Goal: Transaction & Acquisition: Register for event/course

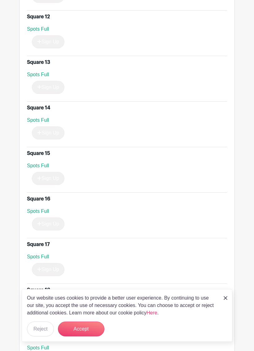
scroll to position [896, 0]
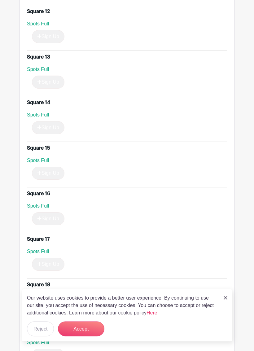
click at [88, 320] on button "Accept" at bounding box center [81, 328] width 46 height 15
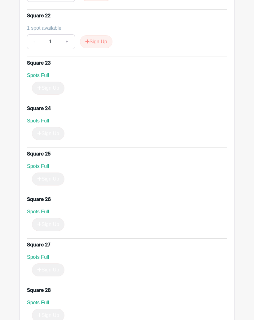
scroll to position [1345, 0]
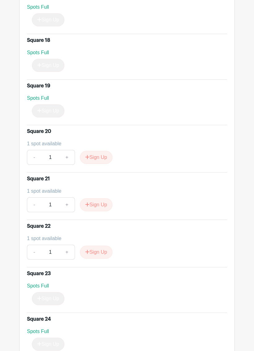
scroll to position [1143, 0]
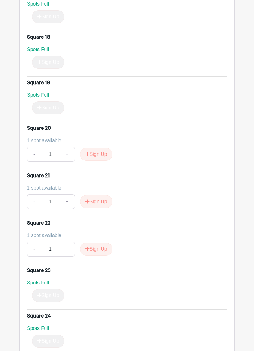
click at [99, 148] on button "Sign Up" at bounding box center [96, 154] width 33 height 13
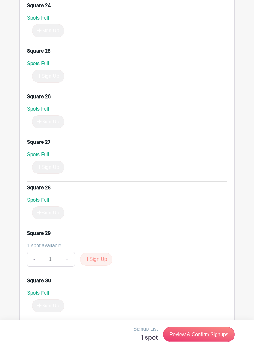
scroll to position [1454, 0]
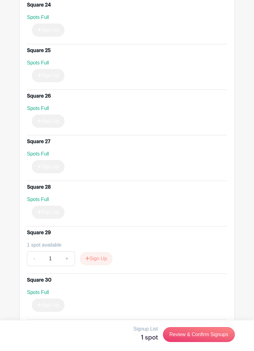
click at [104, 252] on button "Sign Up" at bounding box center [96, 258] width 33 height 13
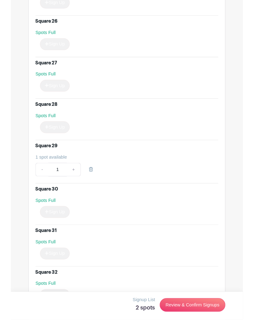
scroll to position [1526, 0]
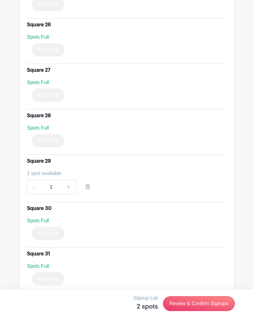
click at [207, 305] on link "Review & Confirm Signups" at bounding box center [199, 304] width 72 height 15
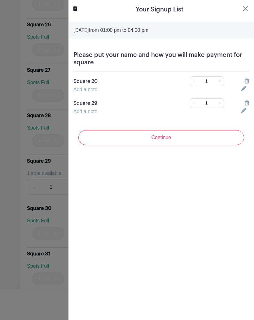
click at [93, 91] on link "Add a note" at bounding box center [85, 89] width 24 height 5
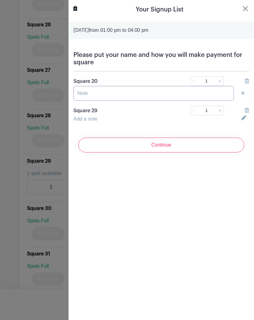
click at [100, 94] on input "text" at bounding box center [153, 93] width 160 height 15
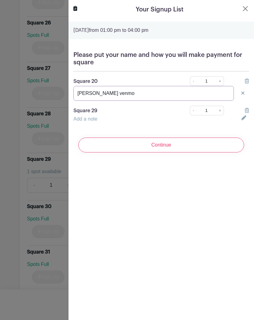
type input "Colleen Roberts venmo"
click at [100, 117] on div "Add a note" at bounding box center [154, 118] width 168 height 7
click at [102, 124] on div "Please put your name and how you will make payment for square Square 20 - 1 + A…" at bounding box center [160, 86] width 185 height 81
click at [89, 122] on link "Add a note" at bounding box center [85, 118] width 24 height 5
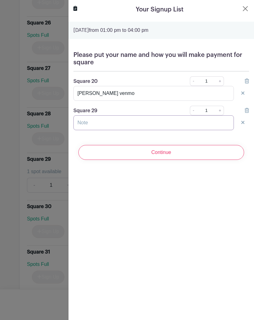
click at [98, 124] on input "text" at bounding box center [153, 122] width 160 height 15
type input "Colleen Roberts venmo"
click at [170, 155] on input "Continue" at bounding box center [161, 152] width 166 height 15
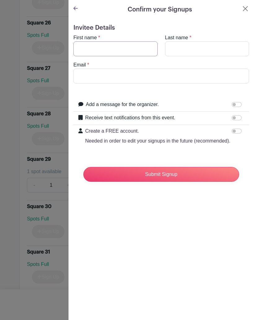
click at [116, 48] on input "First name" at bounding box center [115, 48] width 84 height 15
type input "cjroberts123@hotmail.com"
type input "& Colleen Roberts"
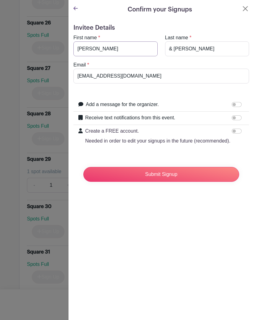
click at [112, 50] on input "Jerry" at bounding box center [115, 48] width 84 height 15
type input "J"
type input "Colleen"
click at [189, 47] on input "& Colleen Roberts" at bounding box center [207, 48] width 84 height 15
click at [173, 44] on input "Roberts" at bounding box center [207, 48] width 84 height 15
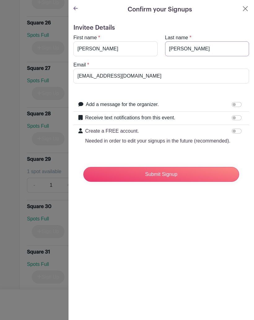
click at [202, 51] on input "Roberts" at bounding box center [207, 48] width 84 height 15
click at [172, 47] on input "Roberts" at bounding box center [207, 48] width 84 height 15
type input "Roberts"
click at [189, 174] on input "Submit Signup" at bounding box center [161, 174] width 156 height 15
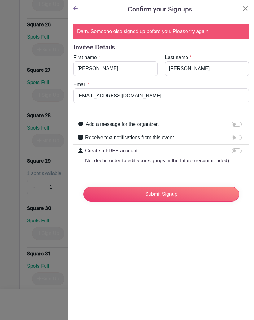
click at [244, 9] on button "Close" at bounding box center [245, 8] width 7 height 7
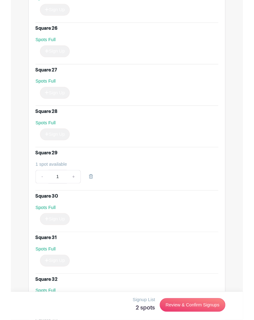
scroll to position [1519, 0]
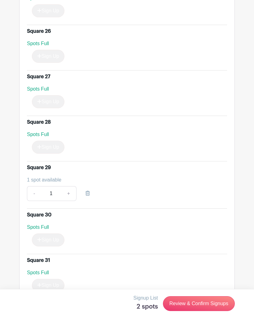
click at [202, 305] on link "Review & Confirm Signups" at bounding box center [199, 304] width 72 height 15
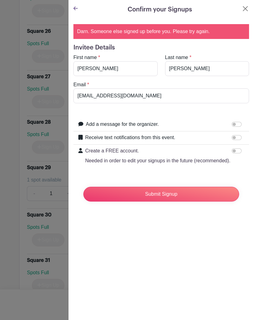
click at [76, 11] on icon at bounding box center [75, 8] width 4 height 5
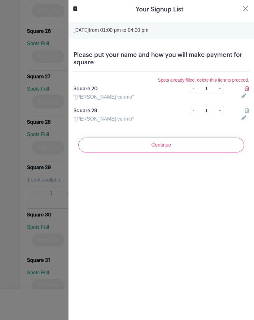
click at [248, 88] on icon at bounding box center [247, 88] width 4 height 5
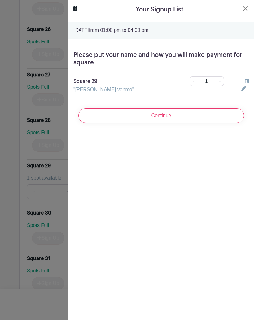
click at [181, 116] on input "Continue" at bounding box center [161, 115] width 166 height 15
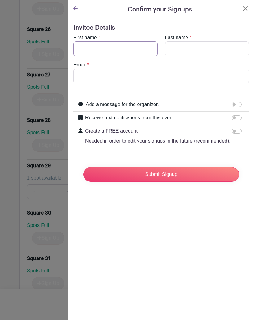
click at [112, 50] on input "First name" at bounding box center [115, 48] width 84 height 15
type input "Colleen"
click at [181, 54] on input "Last name" at bounding box center [207, 48] width 84 height 15
type input "Roberts"
click at [103, 76] on input "Email" at bounding box center [161, 76] width 176 height 15
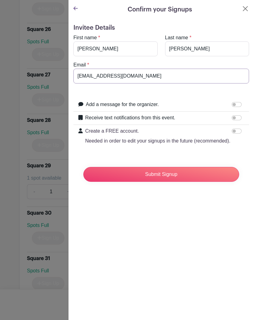
type input "cjroberts123@hotmail.com"
click at [176, 173] on input "Submit Signup" at bounding box center [161, 174] width 156 height 15
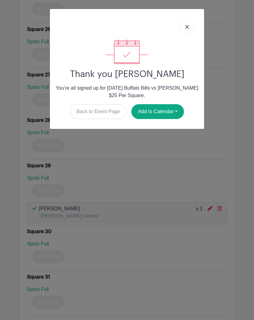
click at [189, 26] on img at bounding box center [187, 27] width 4 height 4
